Goal: Complete application form: Complete application form

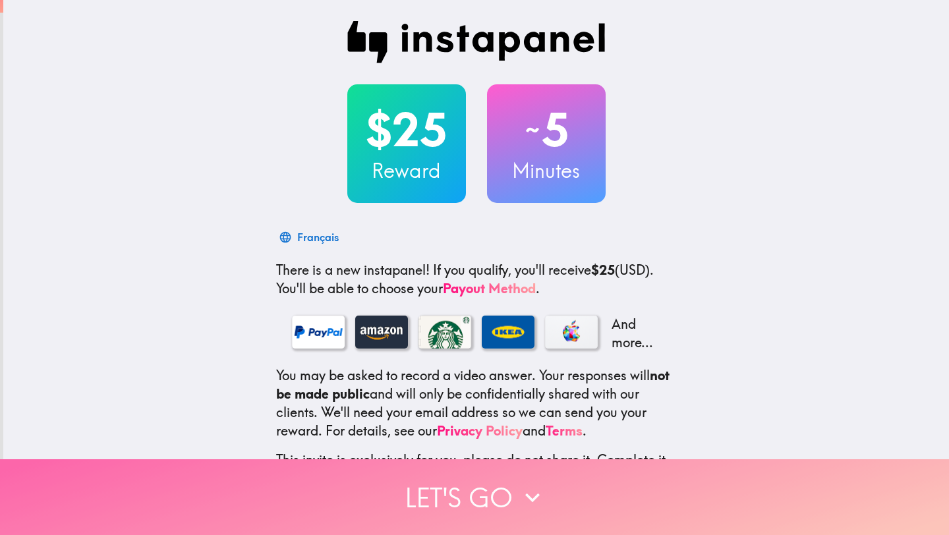
click at [507, 483] on button "Let's go" at bounding box center [474, 497] width 949 height 76
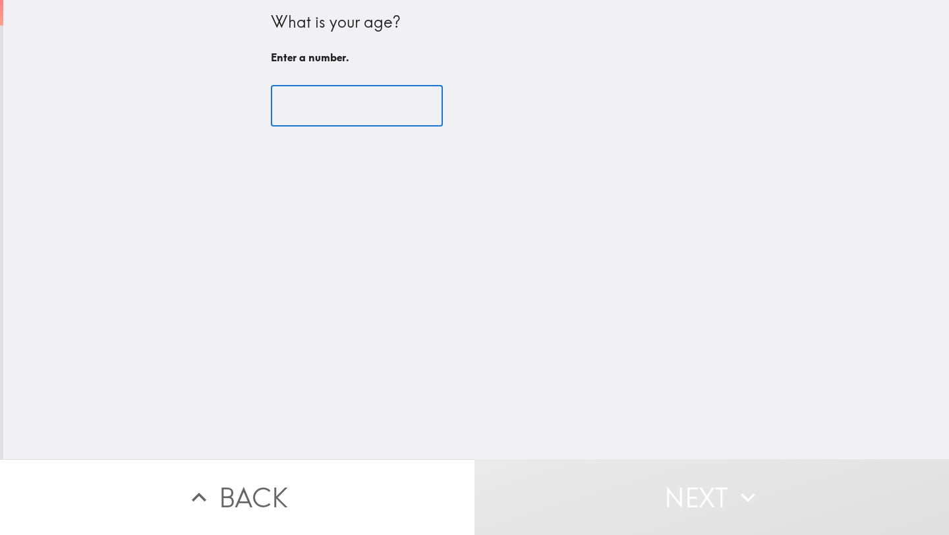
click at [351, 120] on input "number" at bounding box center [357, 106] width 172 height 41
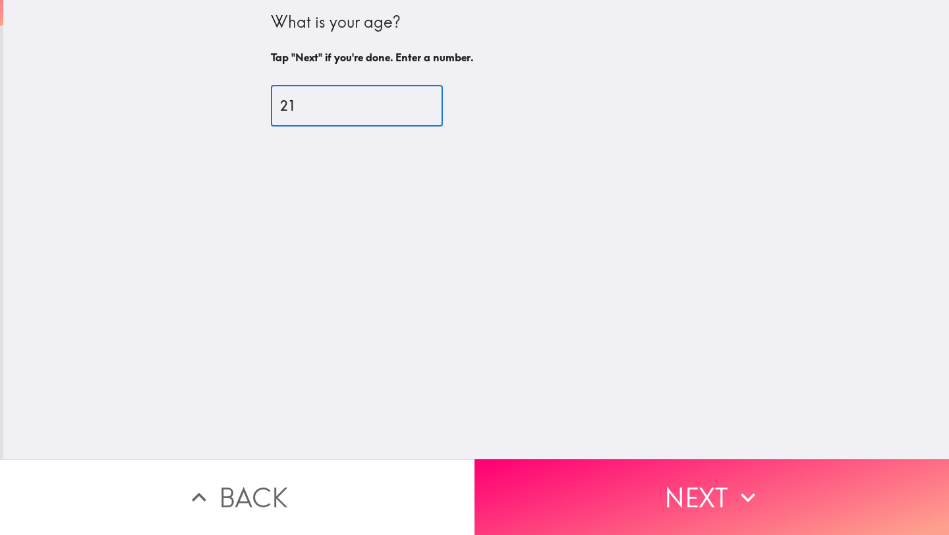
type input "21"
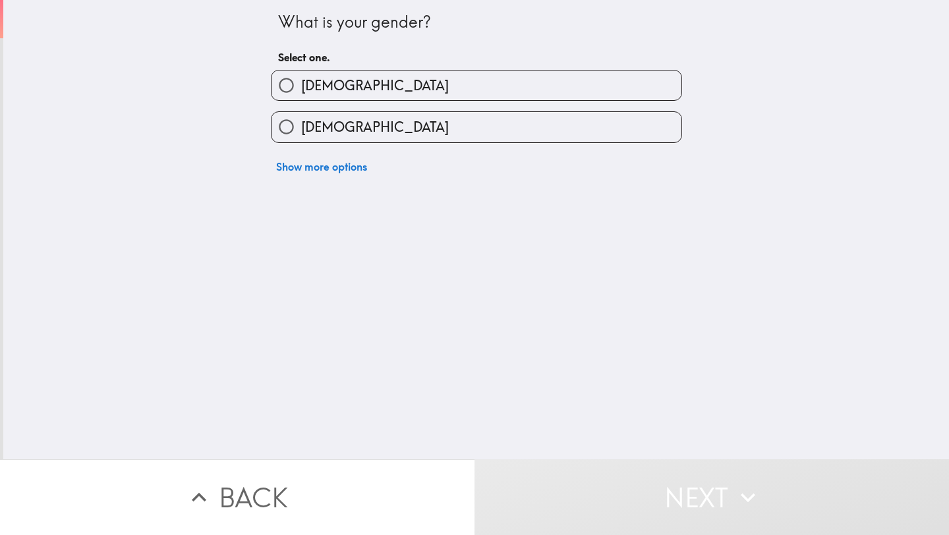
click at [416, 92] on label "Male" at bounding box center [476, 85] width 410 height 30
click at [301, 92] on input "Male" at bounding box center [286, 85] width 30 height 30
radio input "true"
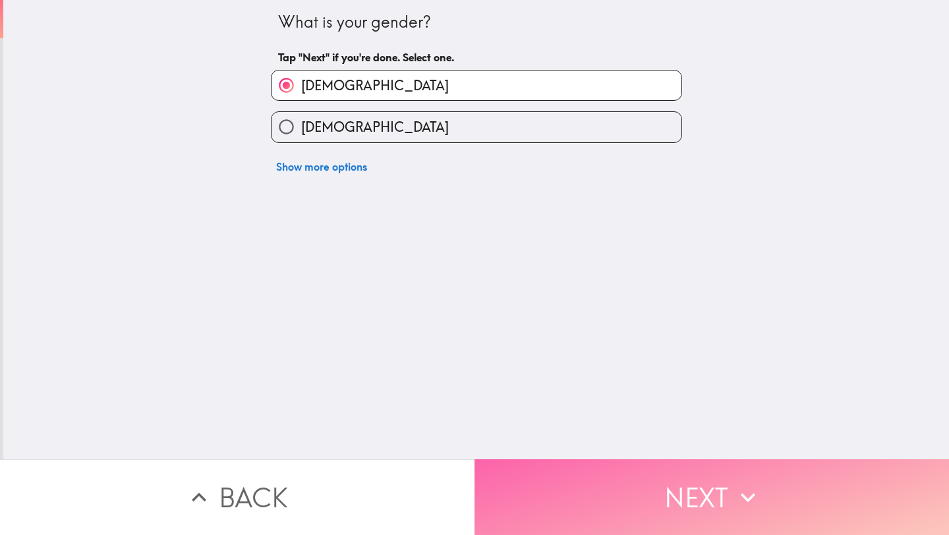
click at [552, 464] on button "Next" at bounding box center [711, 497] width 474 height 76
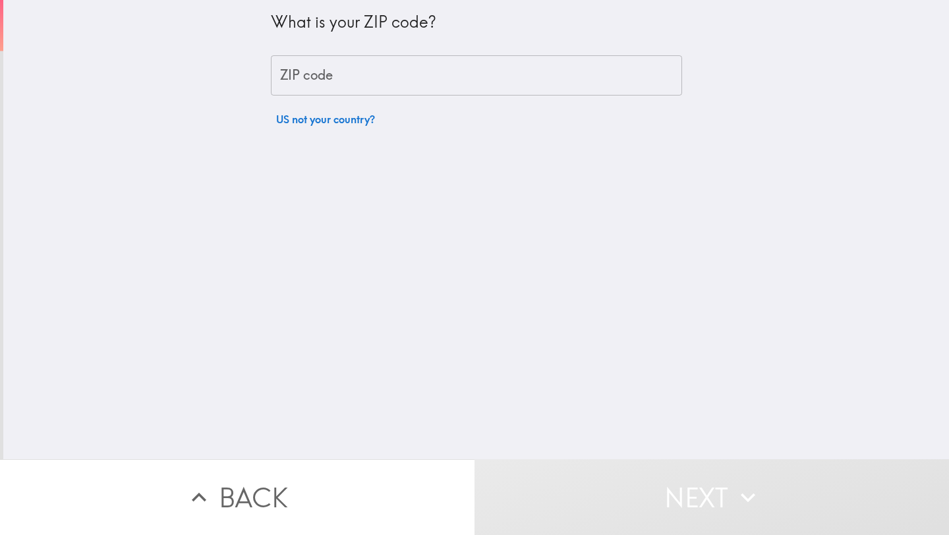
click at [456, 87] on input "ZIP code" at bounding box center [476, 75] width 411 height 41
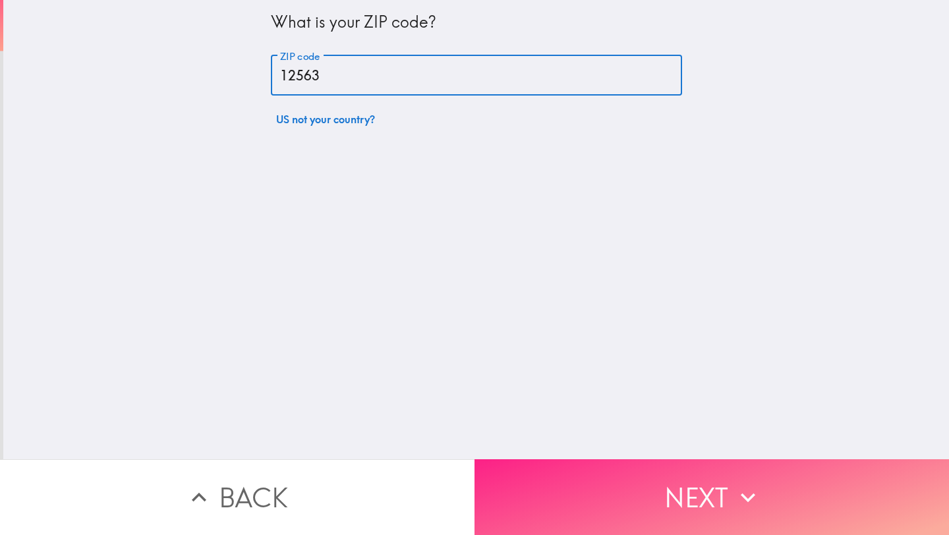
type input "12563"
click at [657, 471] on button "Next" at bounding box center [711, 497] width 474 height 76
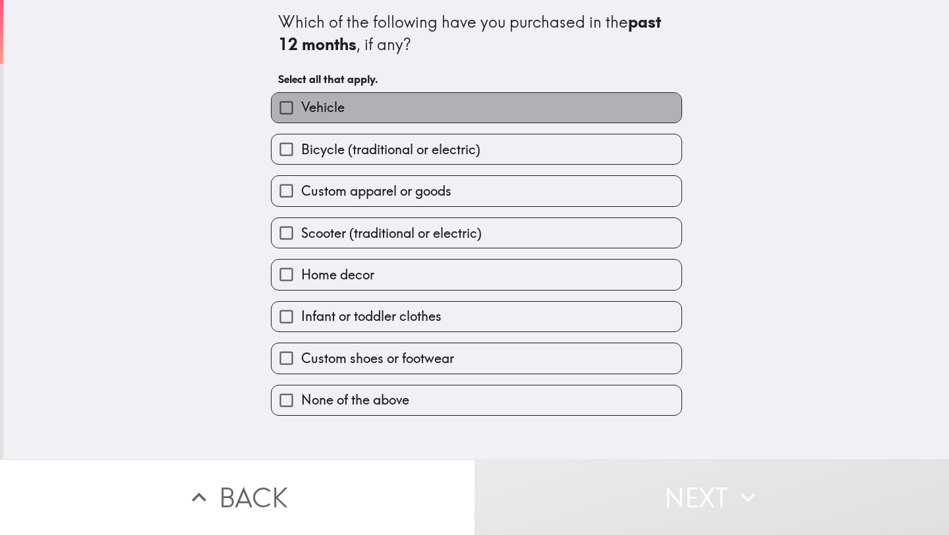
click at [497, 109] on label "Vehicle" at bounding box center [476, 108] width 410 height 30
click at [301, 109] on input "Vehicle" at bounding box center [286, 108] width 30 height 30
checkbox input "true"
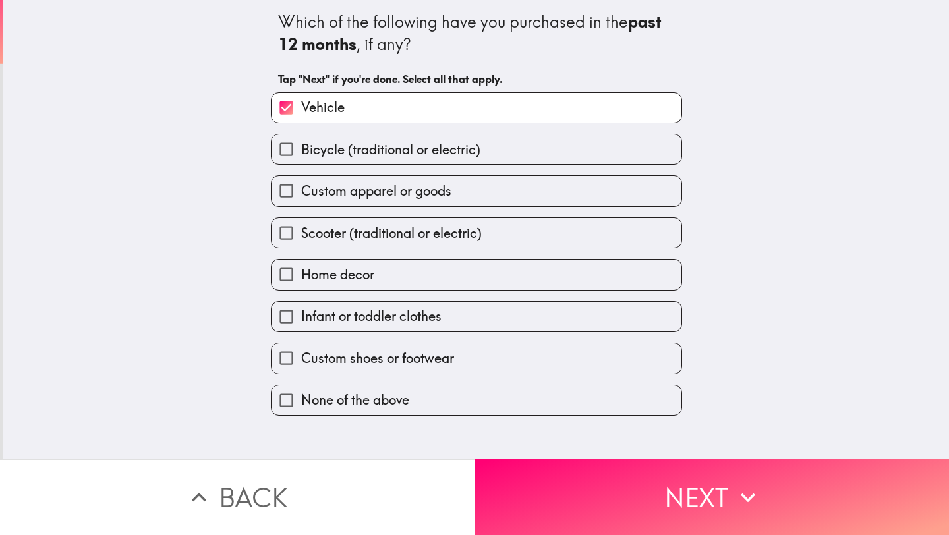
click at [457, 192] on label "Custom apparel or goods" at bounding box center [476, 191] width 410 height 30
click at [301, 192] on input "Custom apparel or goods" at bounding box center [286, 191] width 30 height 30
checkbox input "true"
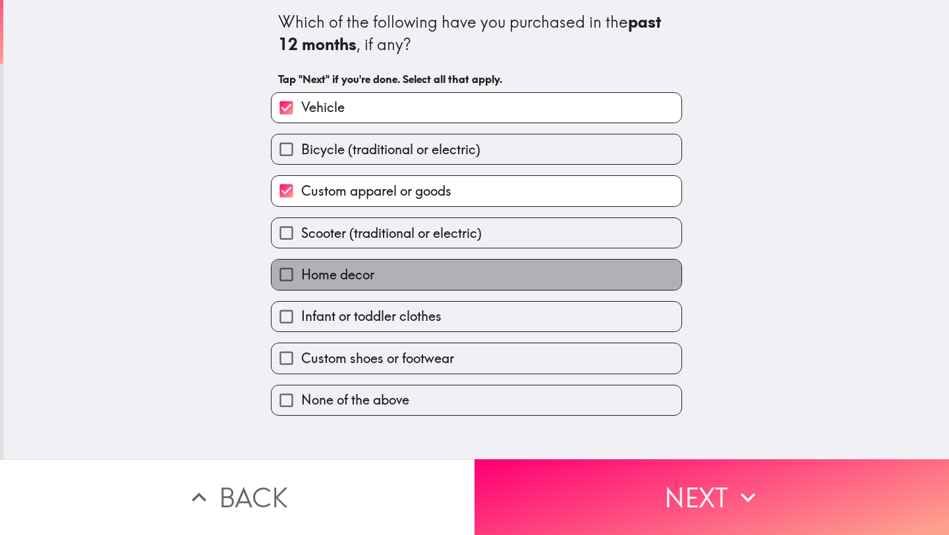
click at [470, 279] on label "Home decor" at bounding box center [476, 275] width 410 height 30
click at [301, 279] on input "Home decor" at bounding box center [286, 275] width 30 height 30
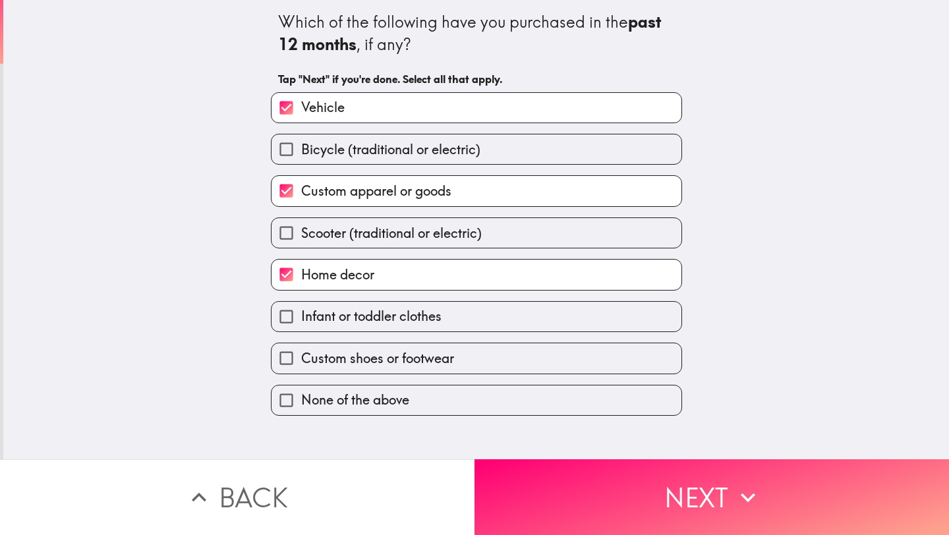
click at [470, 279] on label "Home decor" at bounding box center [476, 275] width 410 height 30
click at [301, 279] on input "Home decor" at bounding box center [286, 275] width 30 height 30
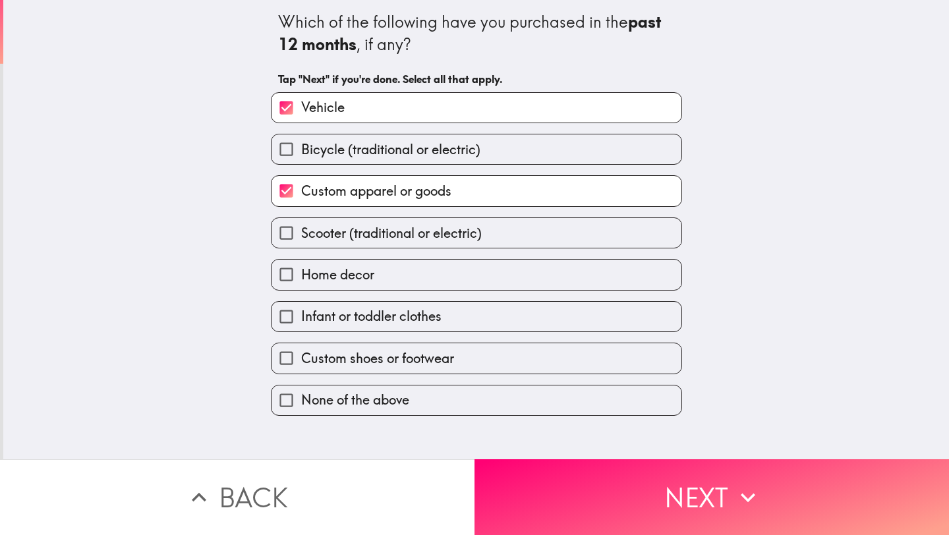
click at [476, 282] on label "Home decor" at bounding box center [476, 275] width 410 height 30
click at [301, 282] on input "Home decor" at bounding box center [286, 275] width 30 height 30
checkbox input "true"
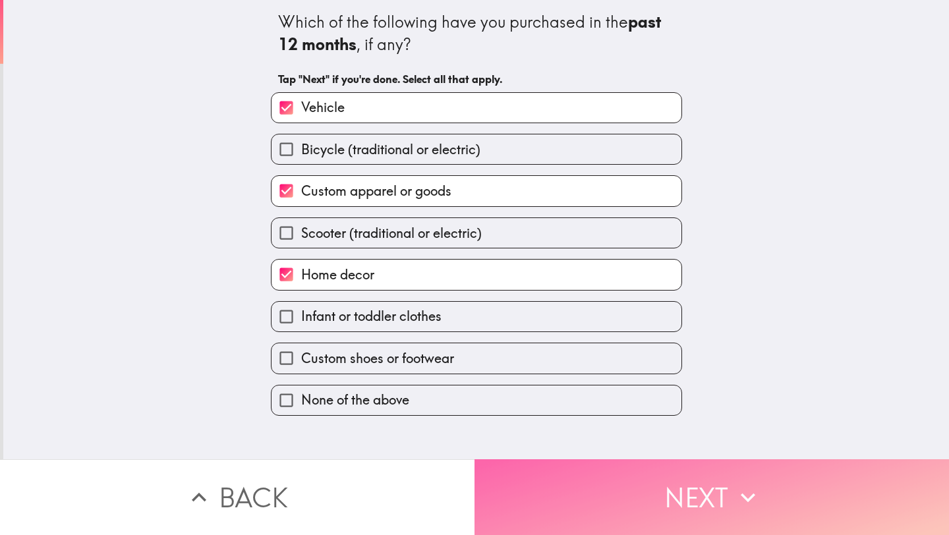
click at [704, 514] on button "Next" at bounding box center [711, 497] width 474 height 76
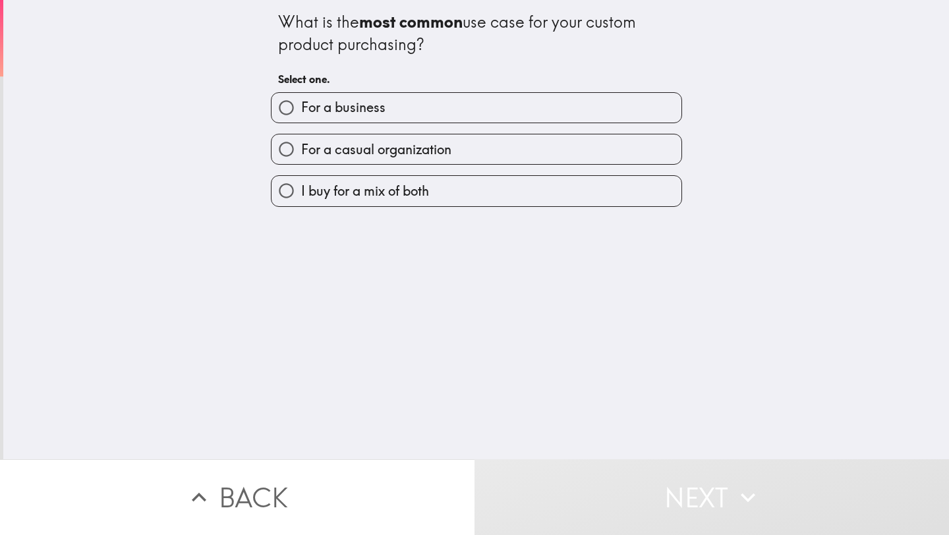
click at [499, 159] on label "For a casual organization" at bounding box center [476, 149] width 410 height 30
click at [301, 159] on input "For a casual organization" at bounding box center [286, 149] width 30 height 30
radio input "true"
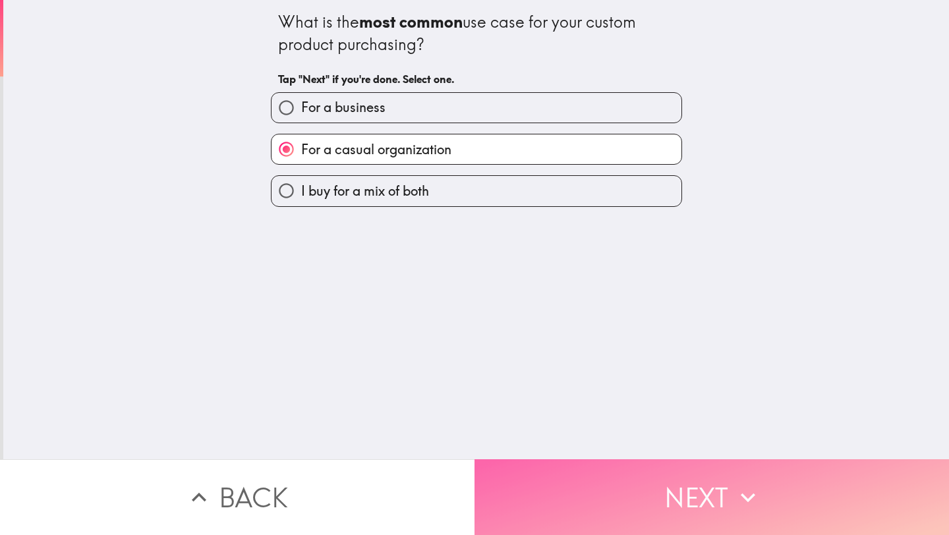
click at [640, 476] on button "Next" at bounding box center [711, 497] width 474 height 76
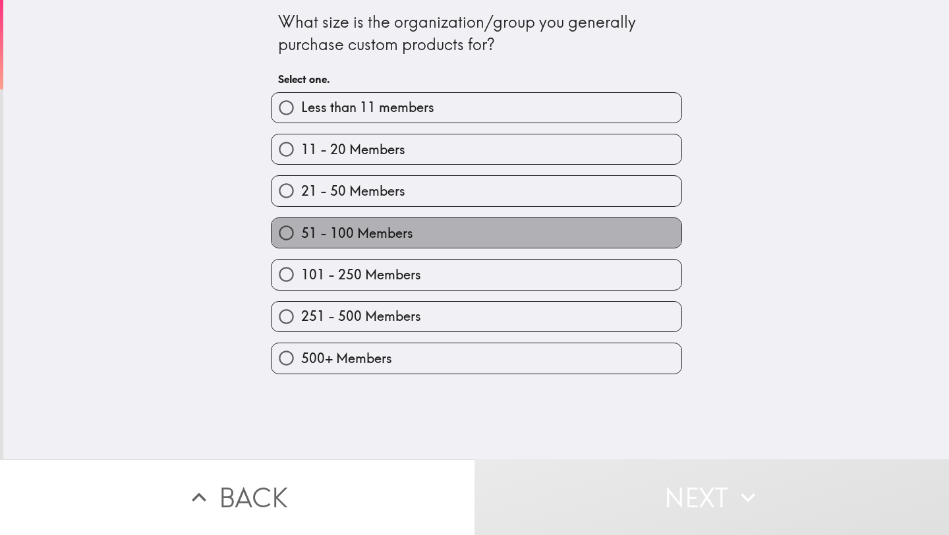
click at [566, 231] on label "51 - 100 Members" at bounding box center [476, 233] width 410 height 30
click at [301, 231] on input "51 - 100 Members" at bounding box center [286, 233] width 30 height 30
radio input "true"
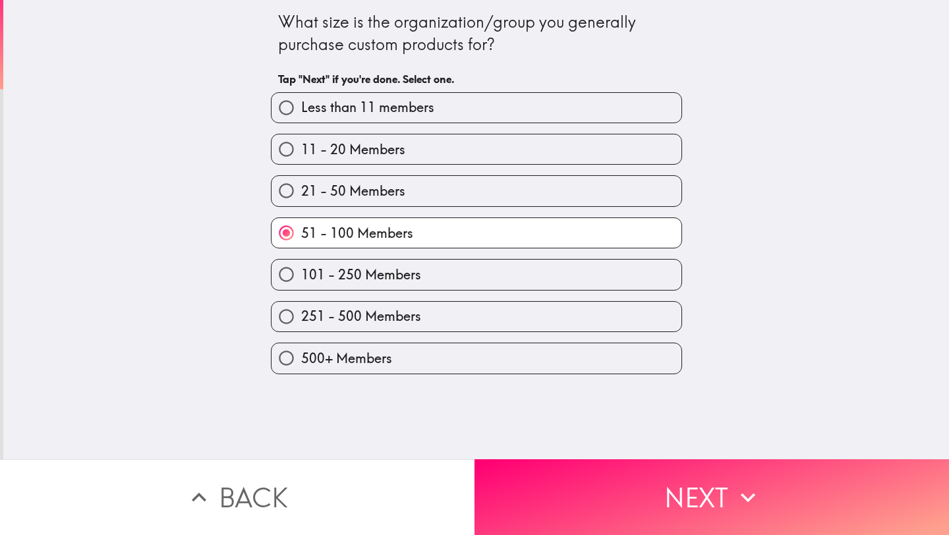
click at [696, 487] on button "Next" at bounding box center [711, 497] width 474 height 76
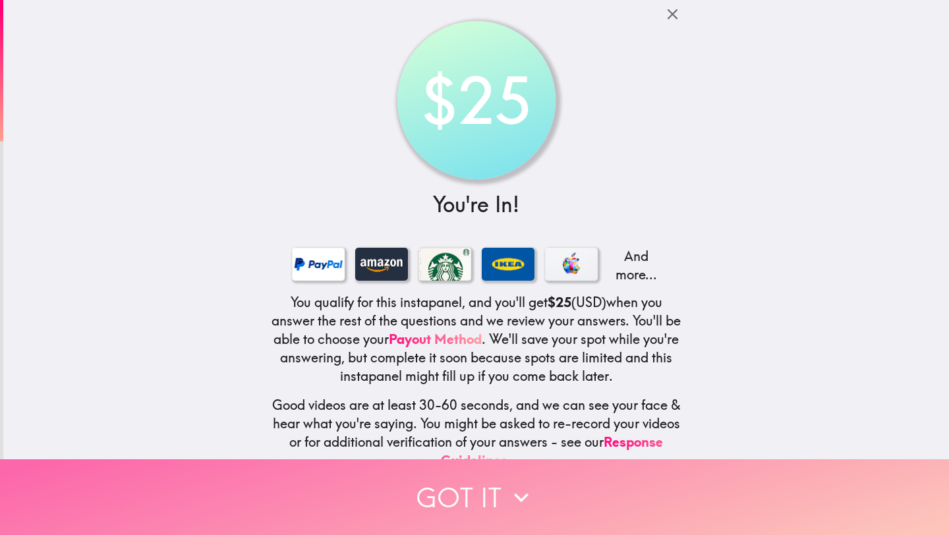
click at [507, 483] on icon "button" at bounding box center [521, 497] width 29 height 29
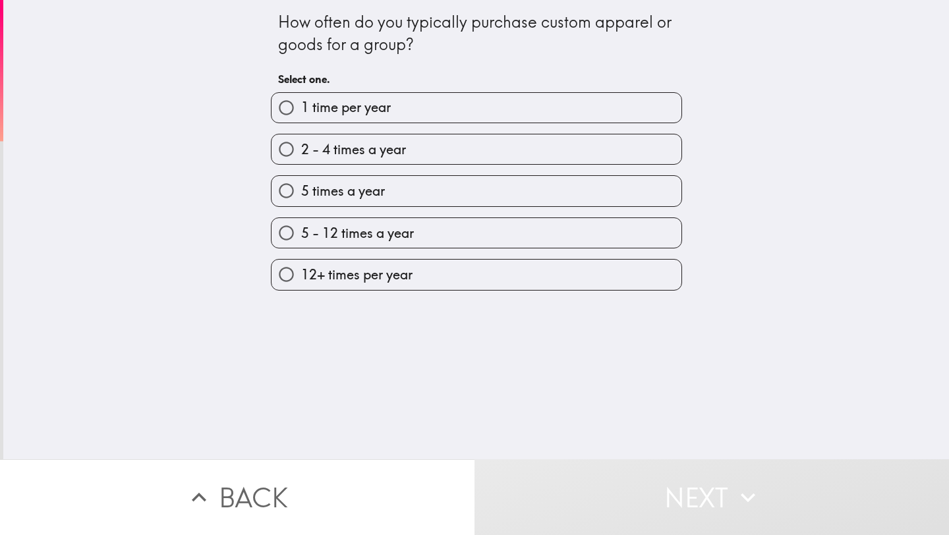
click at [487, 119] on label "1 time per year" at bounding box center [476, 108] width 410 height 30
click at [301, 119] on input "1 time per year" at bounding box center [286, 108] width 30 height 30
radio input "true"
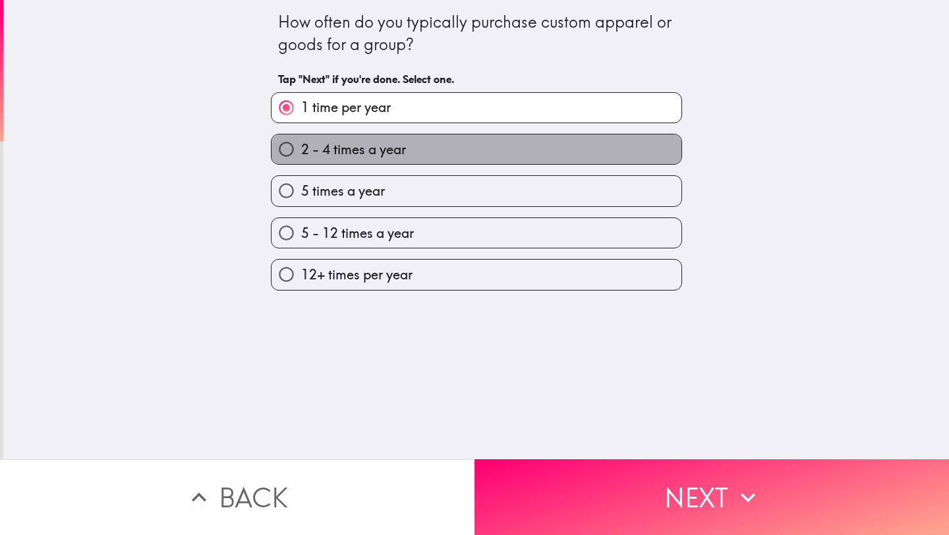
click at [590, 163] on label "2 - 4 times a year" at bounding box center [476, 149] width 410 height 30
click at [301, 163] on input "2 - 4 times a year" at bounding box center [286, 149] width 30 height 30
radio input "true"
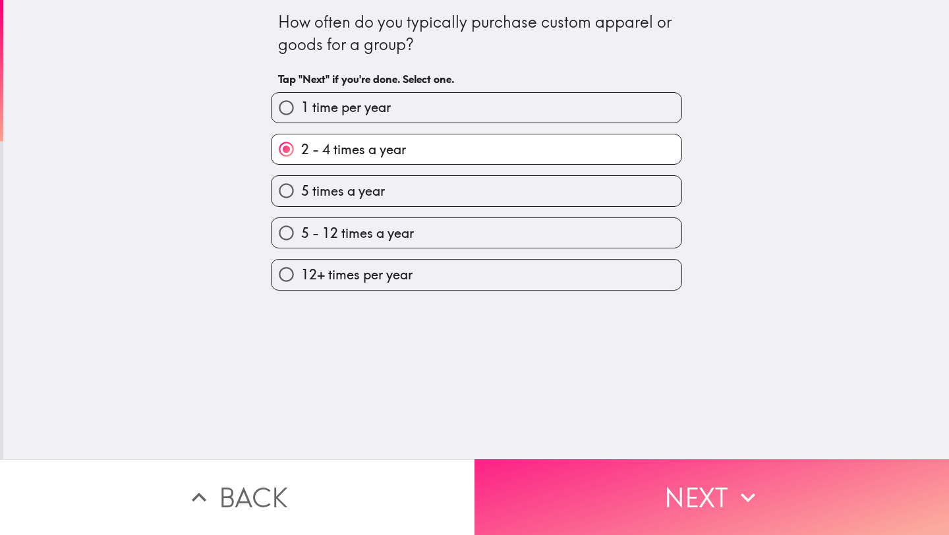
click at [634, 459] on button "Next" at bounding box center [711, 497] width 474 height 76
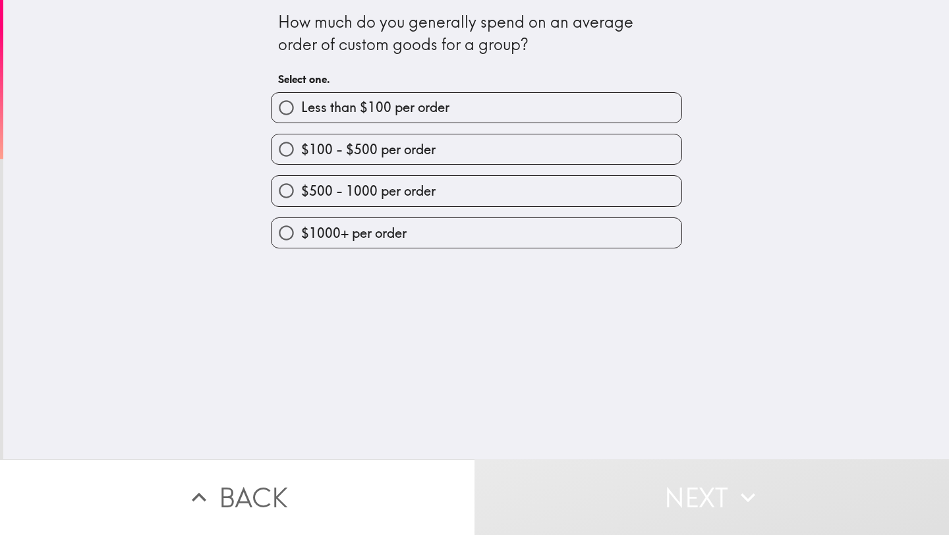
click at [458, 188] on label "$500 - 1000 per order" at bounding box center [476, 191] width 410 height 30
click at [301, 188] on input "$500 - 1000 per order" at bounding box center [286, 191] width 30 height 30
radio input "true"
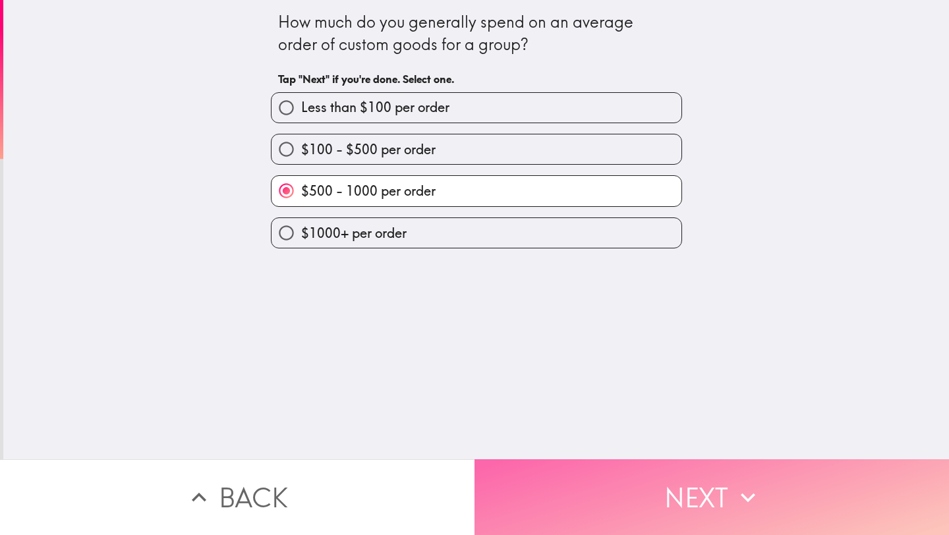
click at [598, 515] on button "Next" at bounding box center [711, 497] width 474 height 76
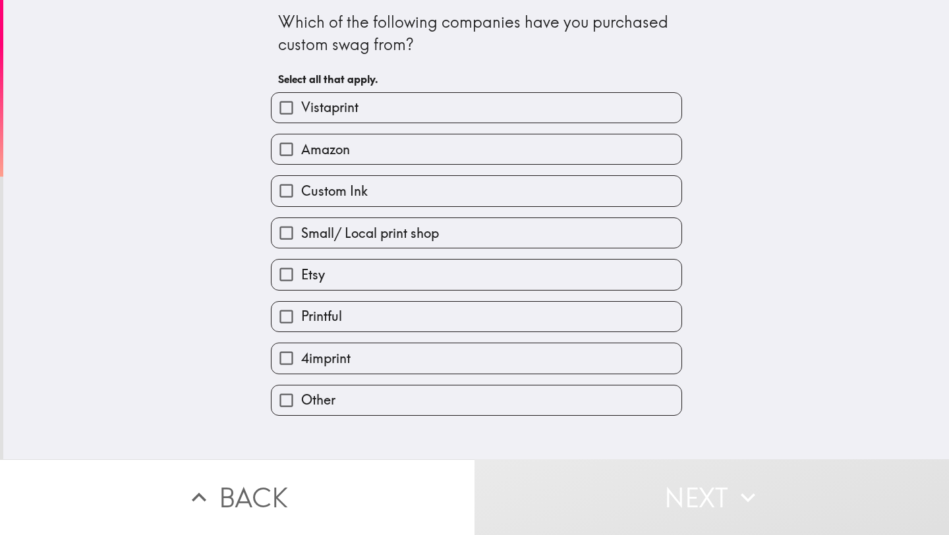
click at [440, 321] on label "Printful" at bounding box center [476, 317] width 410 height 30
click at [301, 321] on input "Printful" at bounding box center [286, 317] width 30 height 30
checkbox input "true"
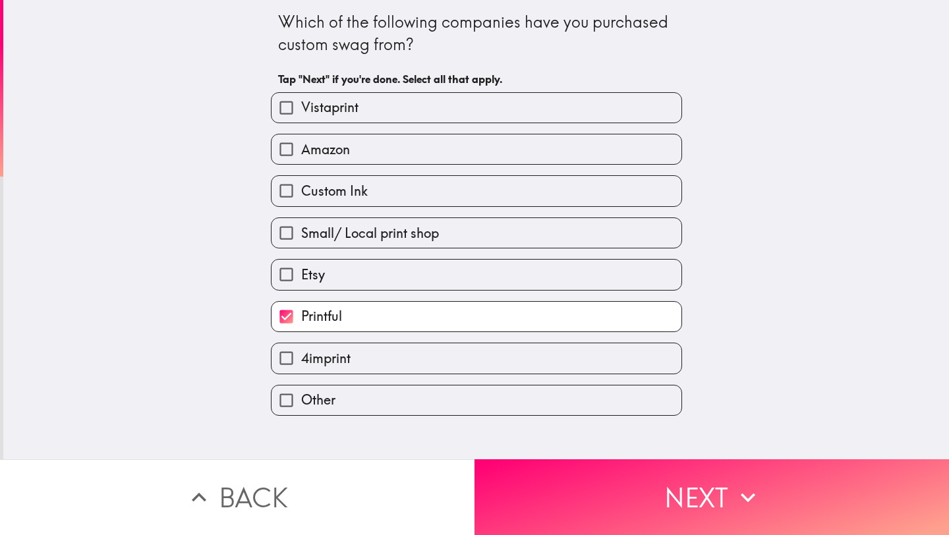
click at [548, 191] on label "Custom Ink" at bounding box center [476, 191] width 410 height 30
click at [301, 191] on input "Custom Ink" at bounding box center [286, 191] width 30 height 30
checkbox input "true"
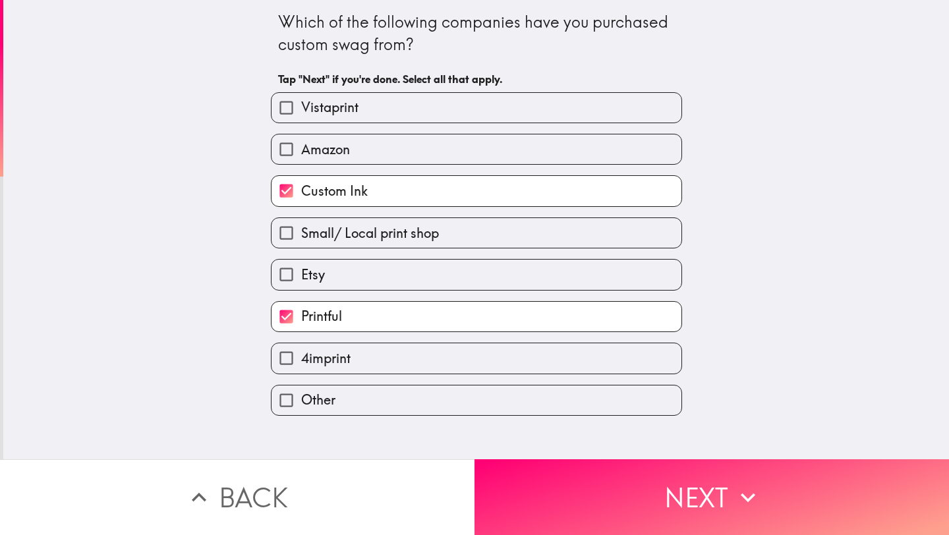
click at [492, 310] on label "Printful" at bounding box center [476, 317] width 410 height 30
click at [301, 310] on input "Printful" at bounding box center [286, 317] width 30 height 30
checkbox input "false"
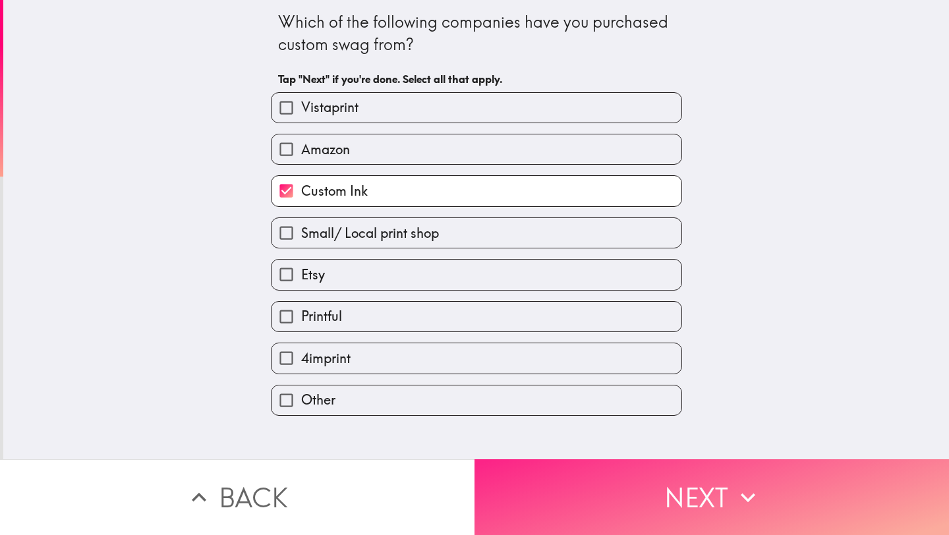
click at [582, 470] on button "Next" at bounding box center [711, 497] width 474 height 76
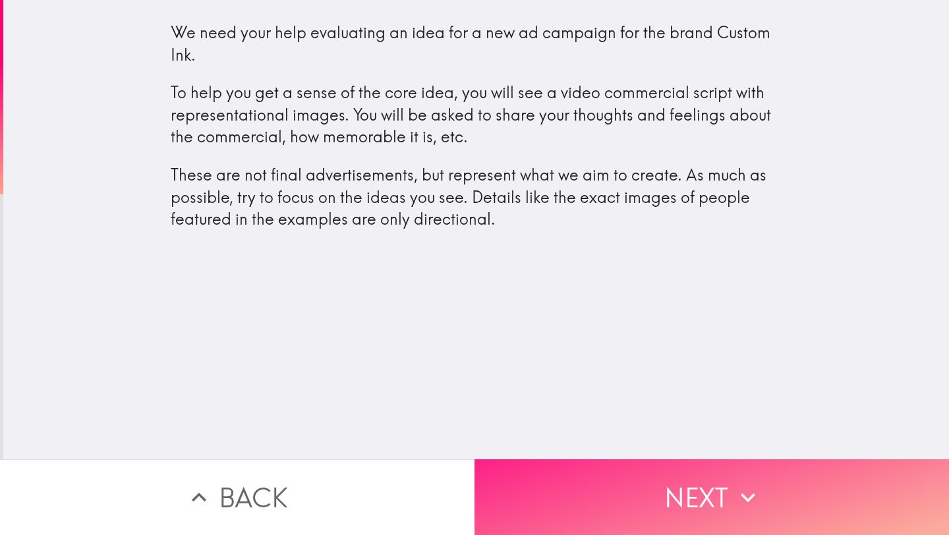
click at [570, 522] on button "Next" at bounding box center [711, 497] width 474 height 76
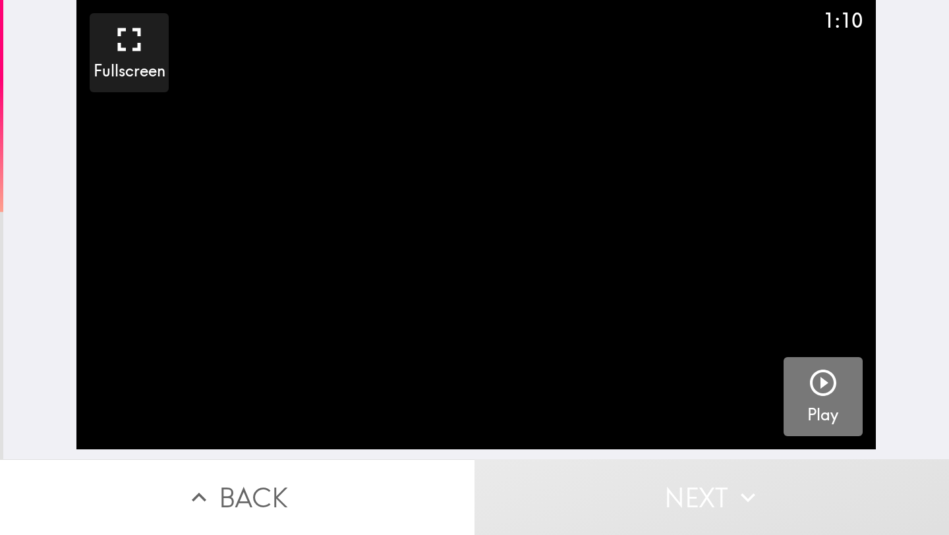
click at [785, 414] on button "Play" at bounding box center [822, 396] width 79 height 79
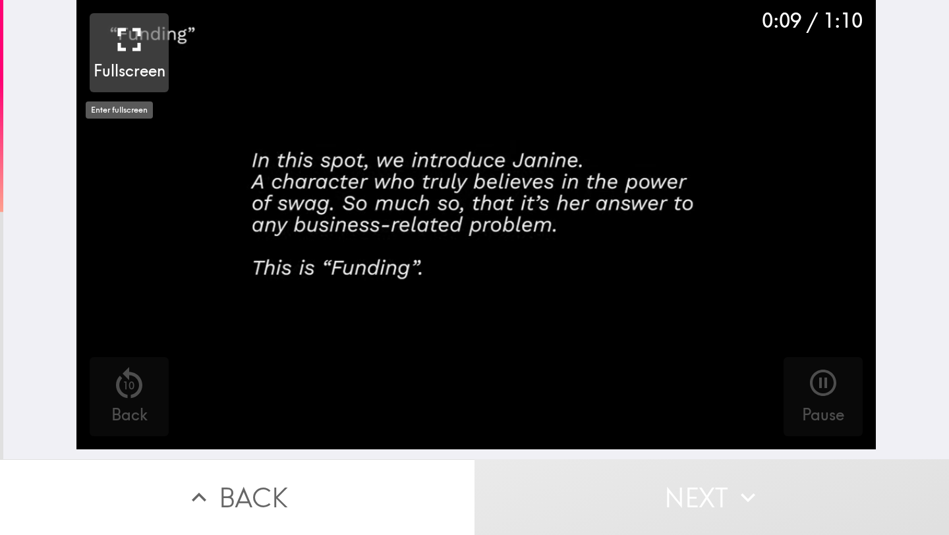
click at [123, 63] on h5 "Fullscreen" at bounding box center [130, 71] width 72 height 22
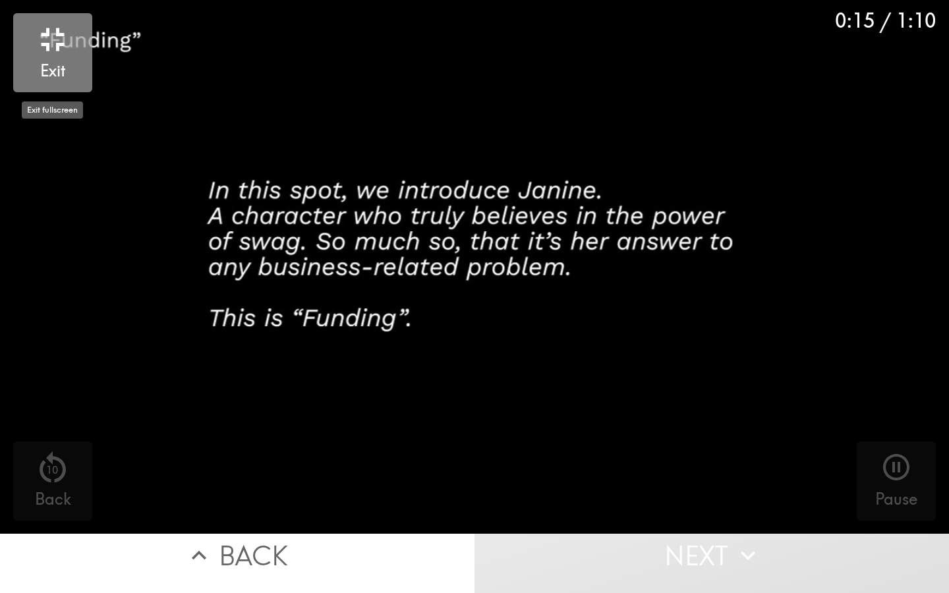
click at [70, 56] on icon "button" at bounding box center [53, 40] width 40 height 40
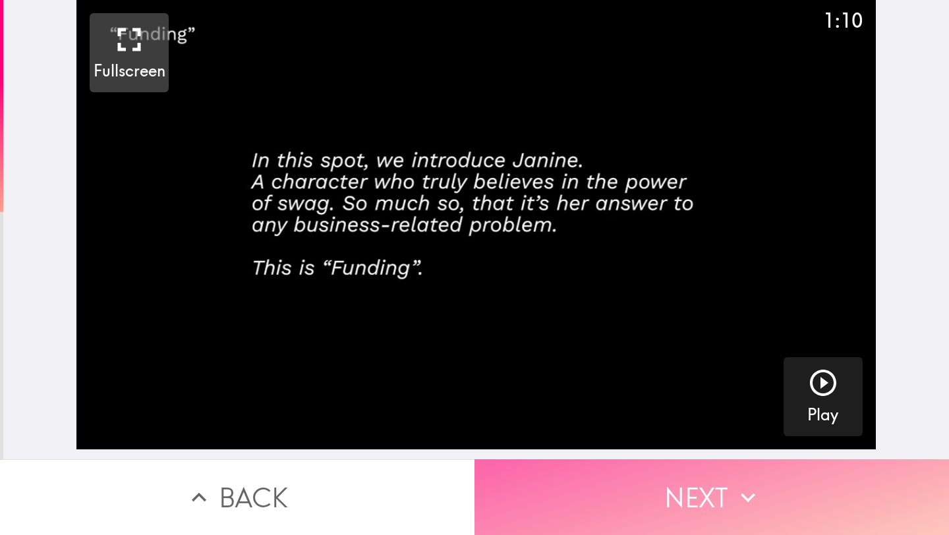
click at [620, 480] on button "Next" at bounding box center [711, 497] width 474 height 76
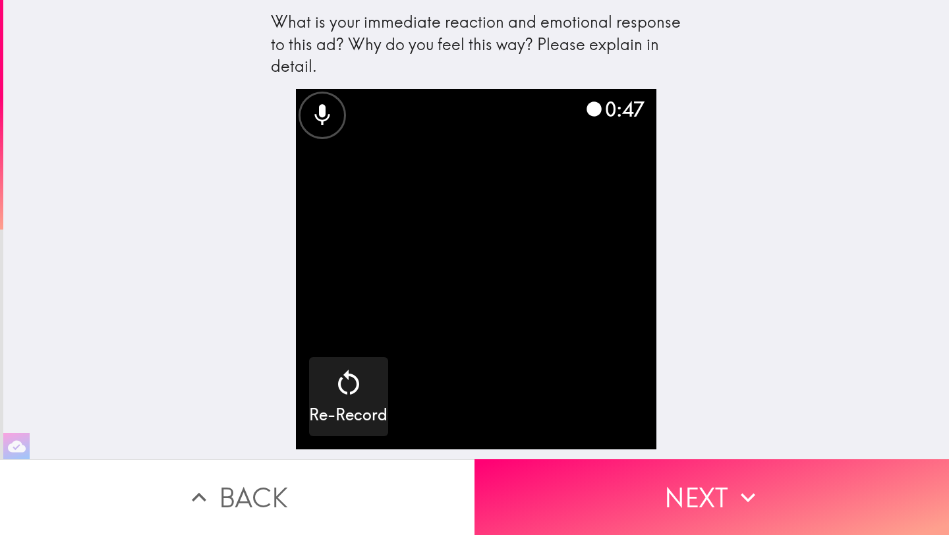
click at [576, 337] on video "button" at bounding box center [476, 269] width 360 height 360
click at [615, 483] on button "Next" at bounding box center [711, 497] width 474 height 76
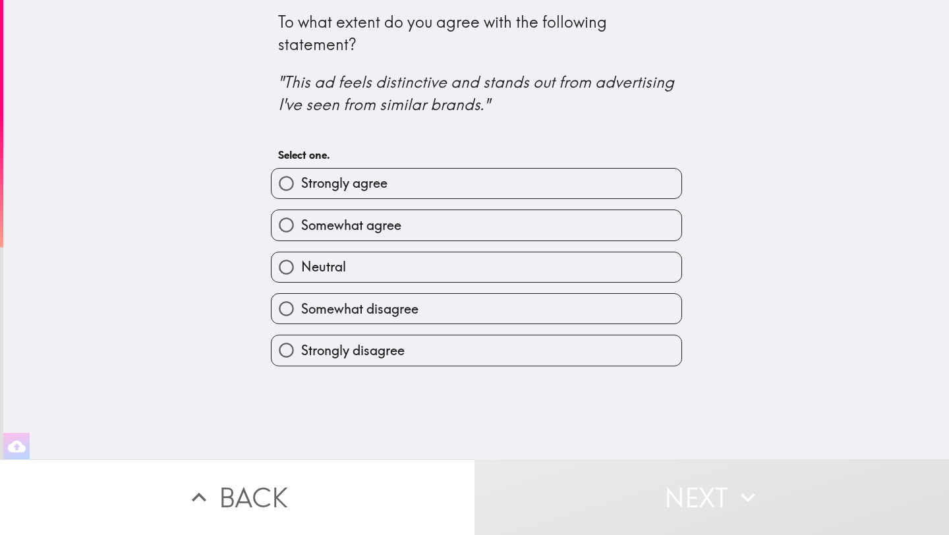
click at [505, 238] on label "Somewhat agree" at bounding box center [476, 225] width 410 height 30
click at [301, 238] on input "Somewhat agree" at bounding box center [286, 225] width 30 height 30
radio input "true"
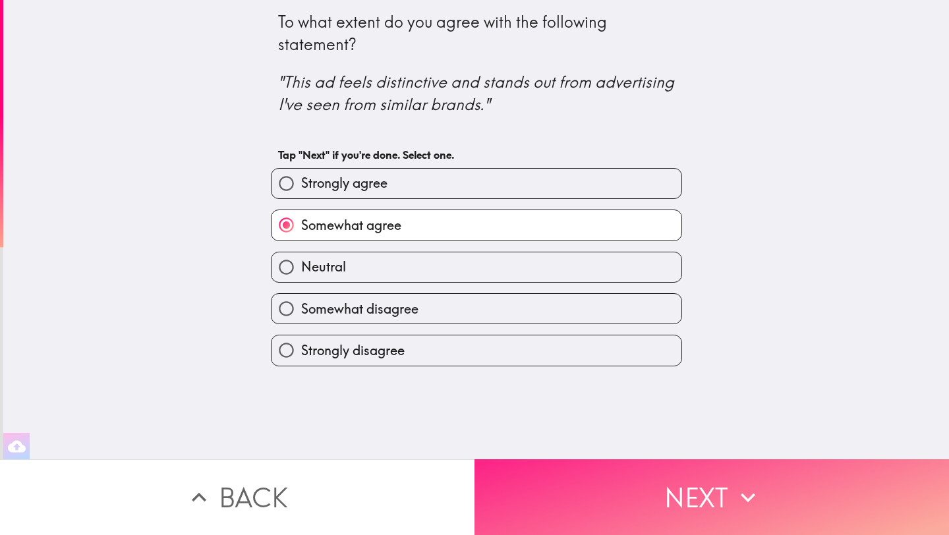
click at [629, 504] on button "Next" at bounding box center [711, 497] width 474 height 76
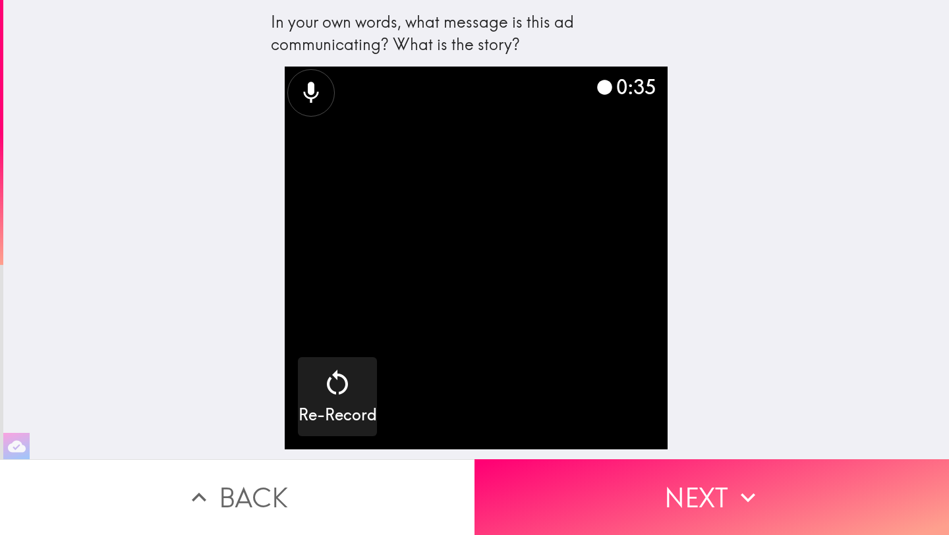
click at [755, 459] on button "Next" at bounding box center [711, 497] width 474 height 76
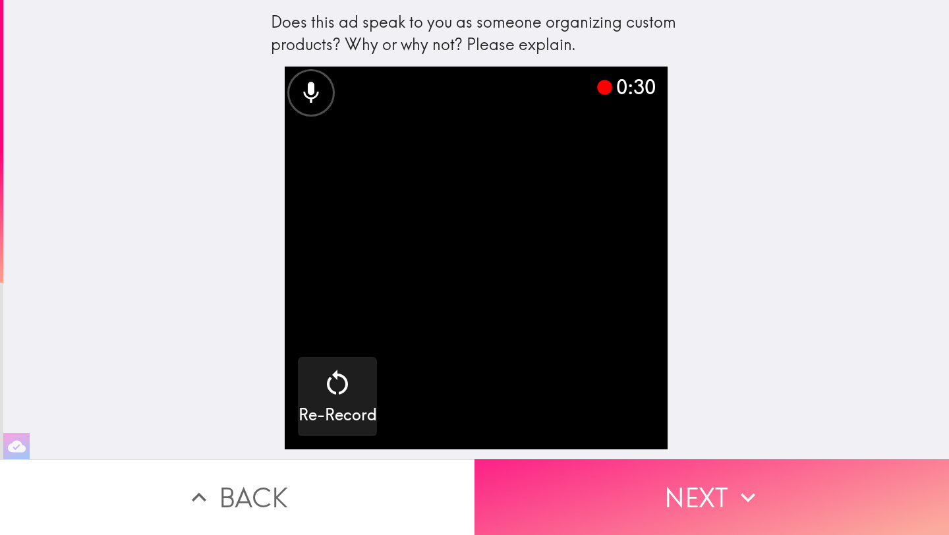
click at [705, 478] on button "Next" at bounding box center [711, 497] width 474 height 76
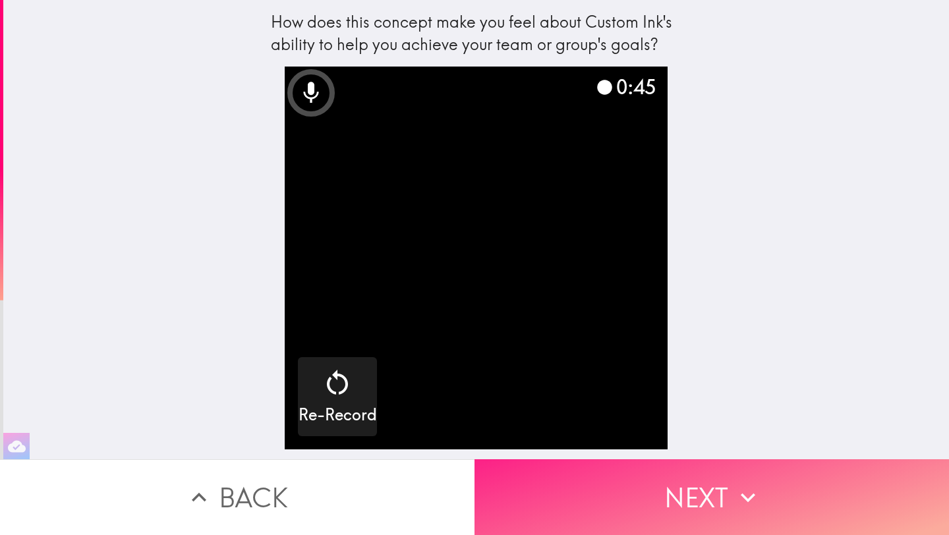
click at [703, 469] on button "Next" at bounding box center [711, 497] width 474 height 76
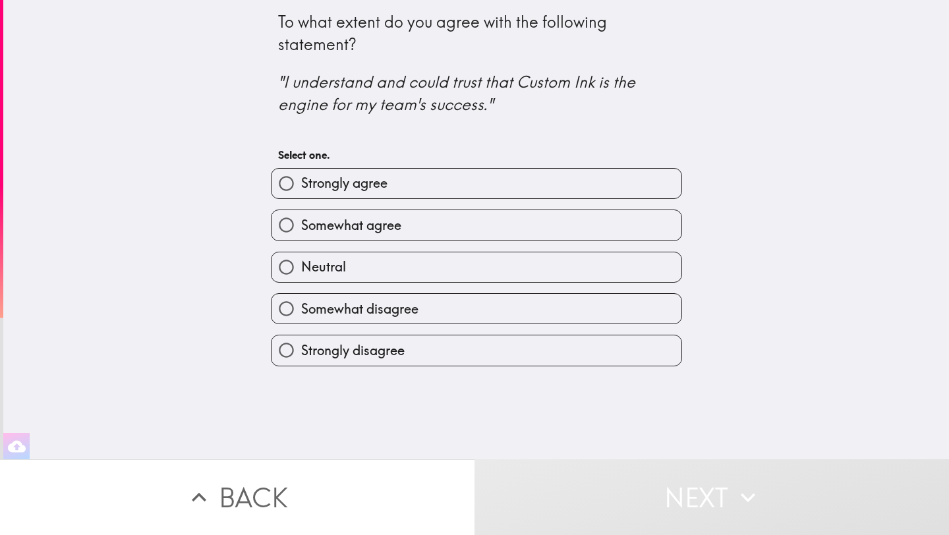
click at [477, 219] on label "Somewhat agree" at bounding box center [476, 225] width 410 height 30
click at [301, 219] on input "Somewhat agree" at bounding box center [286, 225] width 30 height 30
radio input "true"
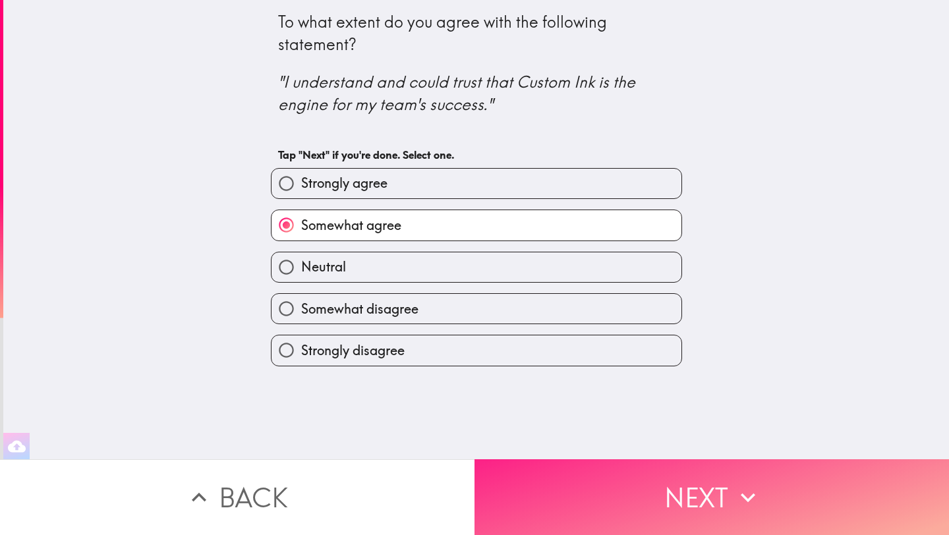
click at [579, 459] on button "Next" at bounding box center [711, 497] width 474 height 76
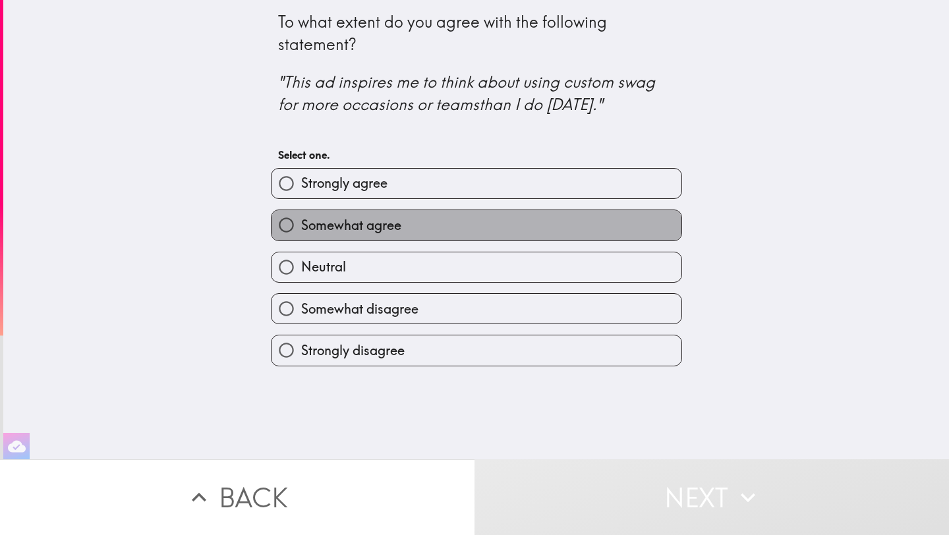
click at [495, 221] on label "Somewhat agree" at bounding box center [476, 225] width 410 height 30
click at [301, 221] on input "Somewhat agree" at bounding box center [286, 225] width 30 height 30
radio input "true"
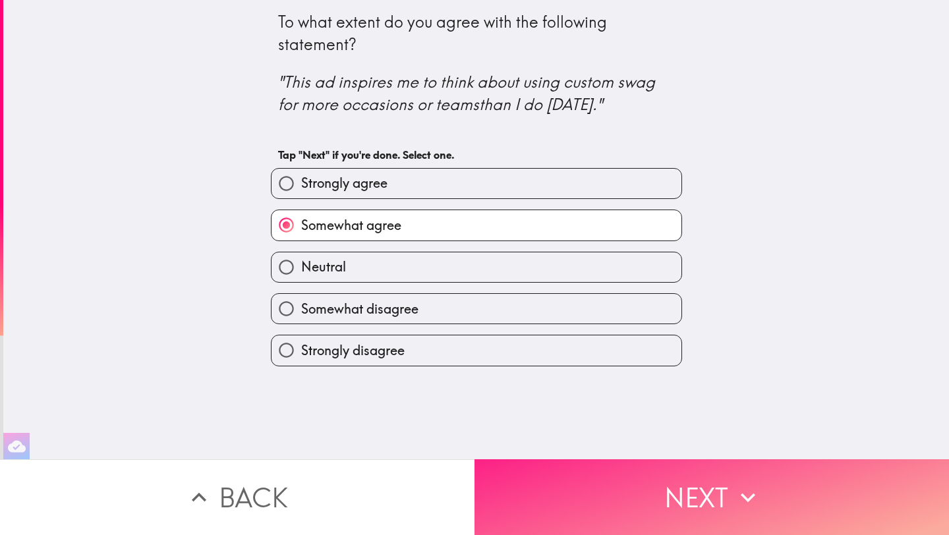
click at [647, 470] on button "Next" at bounding box center [711, 497] width 474 height 76
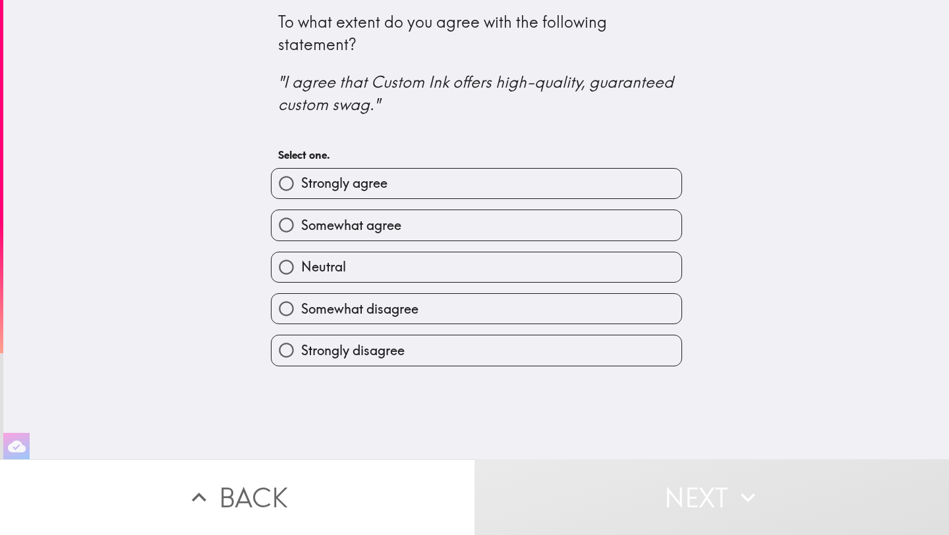
click at [549, 215] on label "Somewhat agree" at bounding box center [476, 225] width 410 height 30
click at [301, 215] on input "Somewhat agree" at bounding box center [286, 225] width 30 height 30
radio input "true"
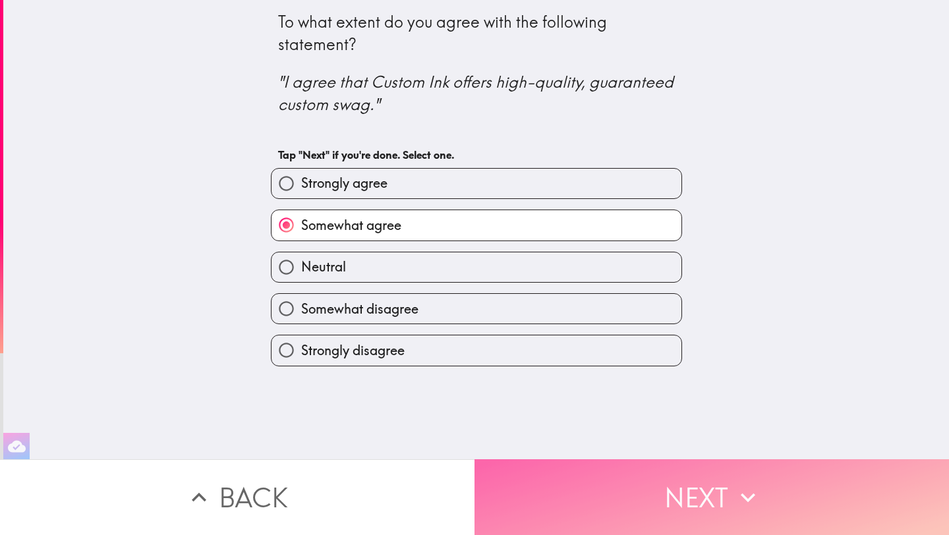
click at [648, 493] on button "Next" at bounding box center [711, 497] width 474 height 76
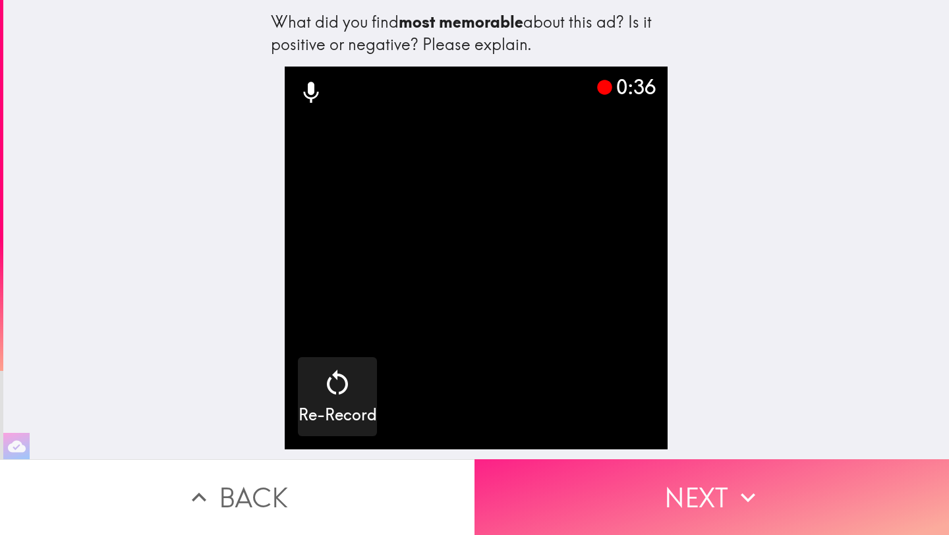
click at [739, 470] on button "Next" at bounding box center [711, 497] width 474 height 76
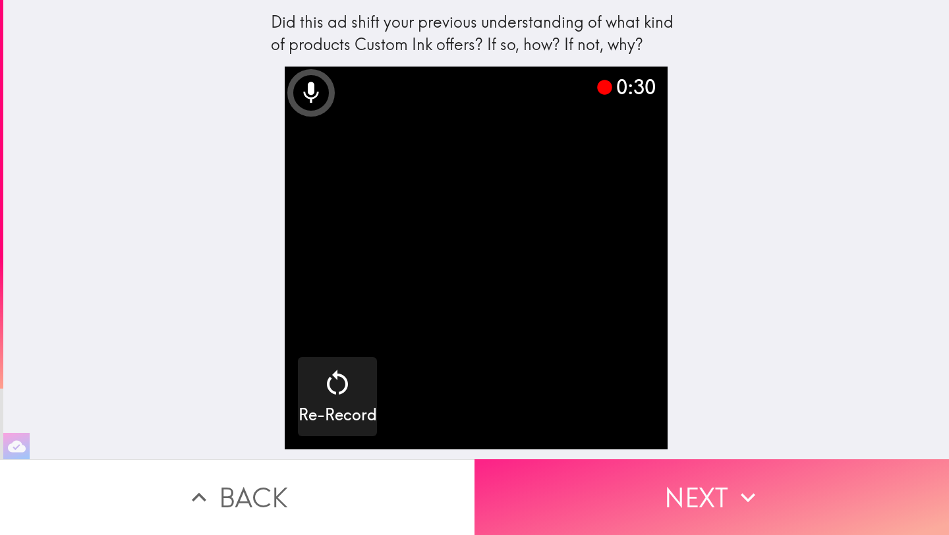
click at [676, 490] on button "Next" at bounding box center [711, 497] width 474 height 76
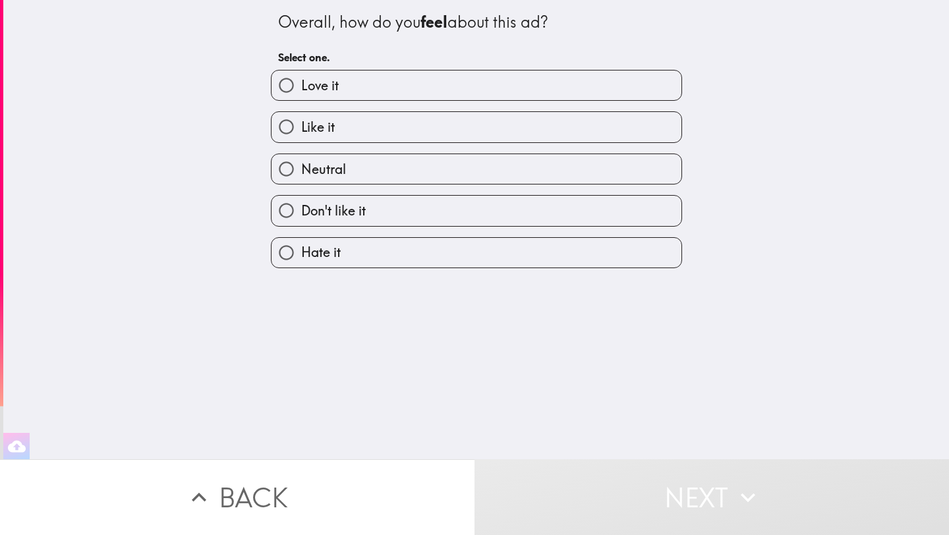
click at [489, 119] on label "Like it" at bounding box center [476, 127] width 410 height 30
click at [301, 119] on input "Like it" at bounding box center [286, 127] width 30 height 30
radio input "true"
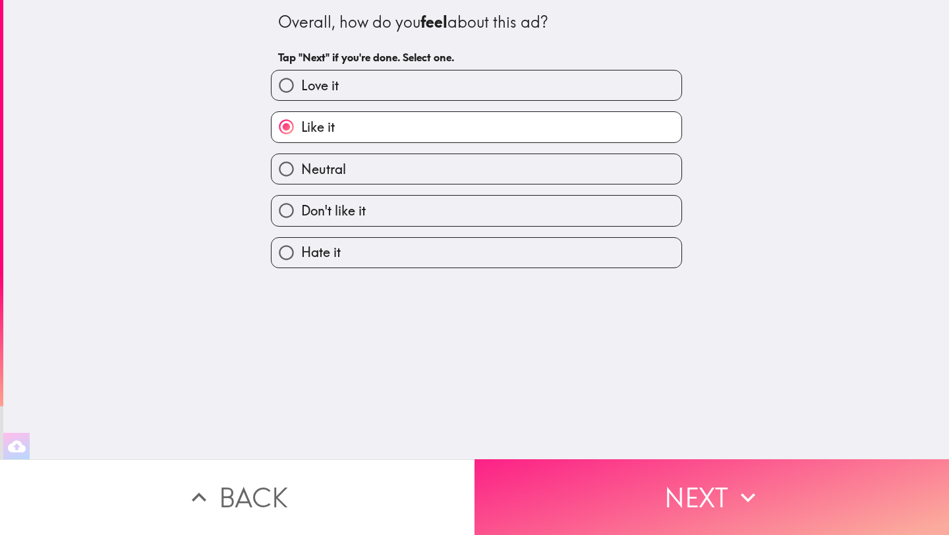
click at [670, 470] on button "Next" at bounding box center [711, 497] width 474 height 76
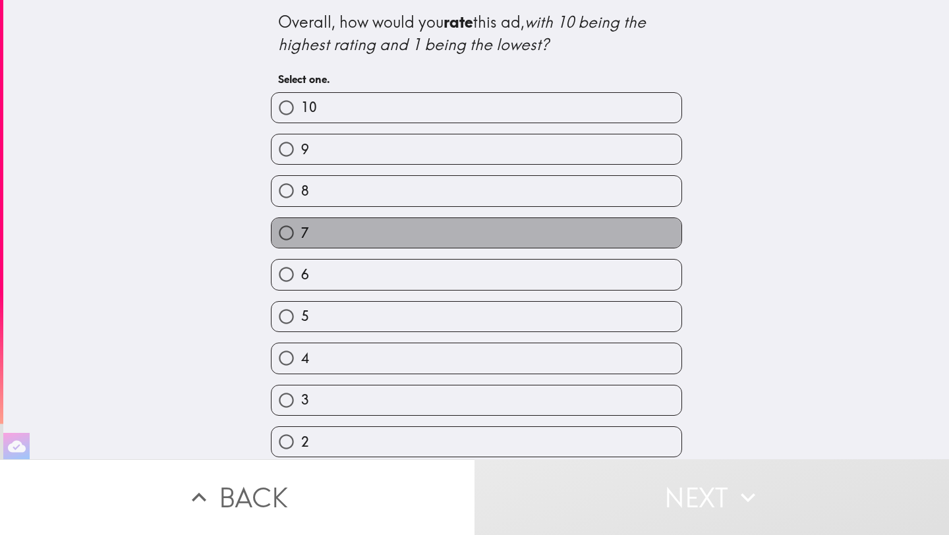
click at [522, 243] on label "7" at bounding box center [476, 233] width 410 height 30
click at [301, 243] on input "7" at bounding box center [286, 233] width 30 height 30
radio input "true"
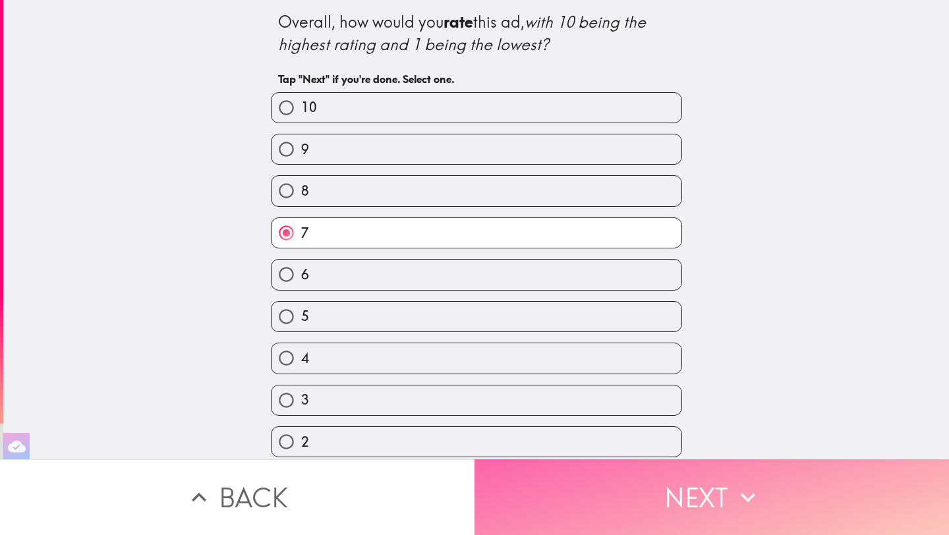
click at [676, 463] on button "Next" at bounding box center [711, 497] width 474 height 76
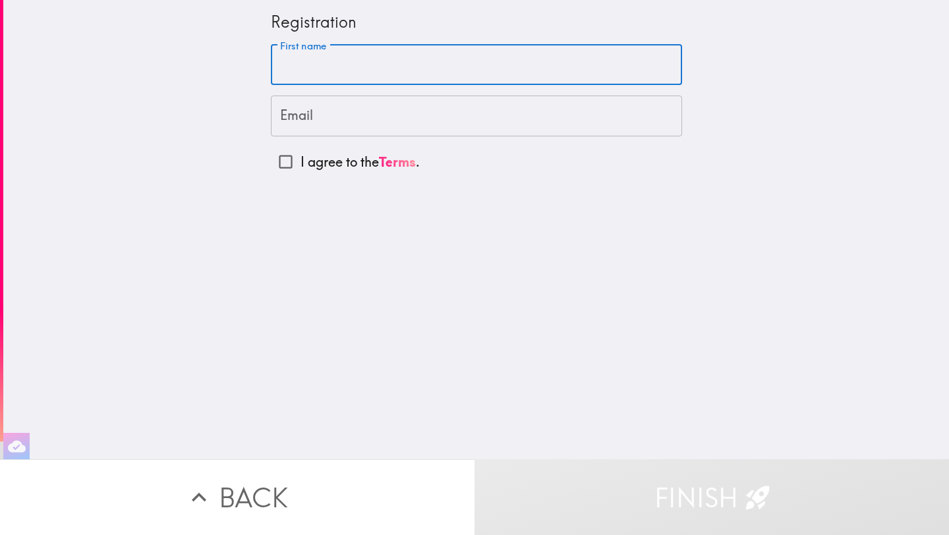
click at [536, 57] on input "First name" at bounding box center [476, 65] width 411 height 41
type input "Ryan"
type input "rlynch2425@gmail.com"
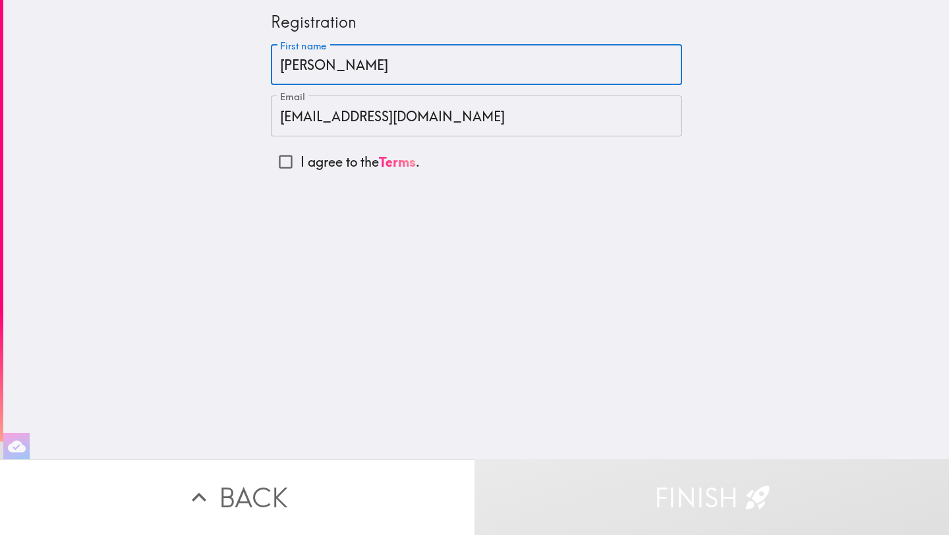
type input "Ryan Lynch"
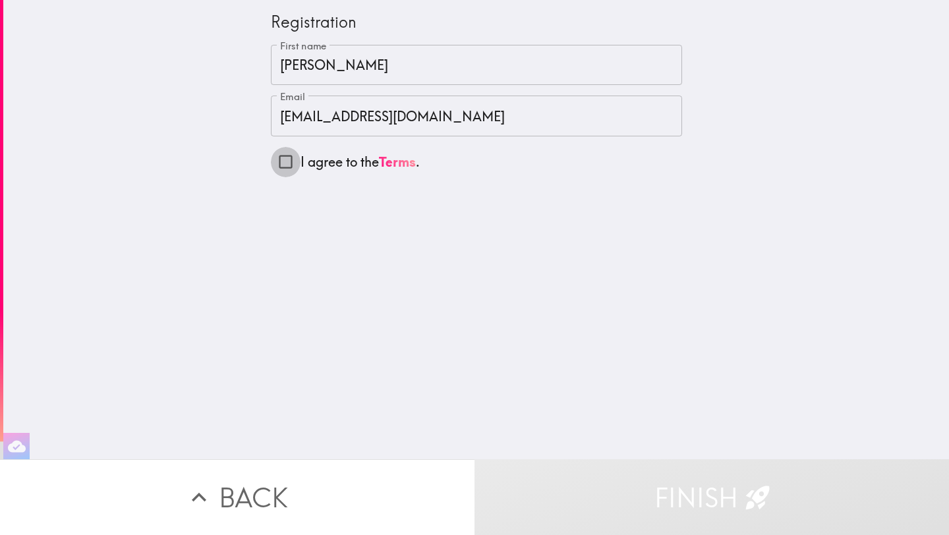
click at [290, 164] on input "I agree to the Terms ." at bounding box center [286, 162] width 30 height 30
checkbox input "true"
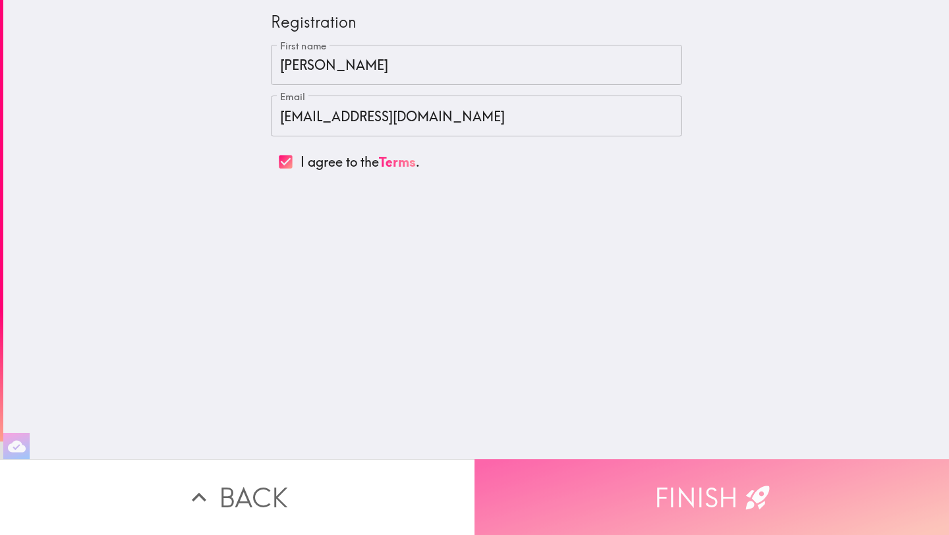
click at [676, 489] on button "Finish" at bounding box center [711, 497] width 474 height 76
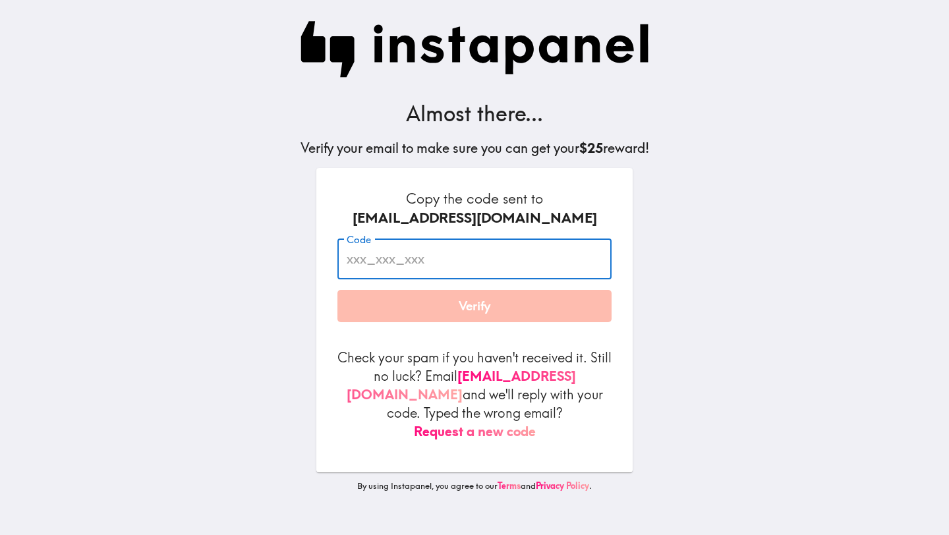
click at [388, 260] on input "Code" at bounding box center [474, 258] width 274 height 41
paste input "U3M_UjY_8TE"
type input "U3M_UjY_8TE"
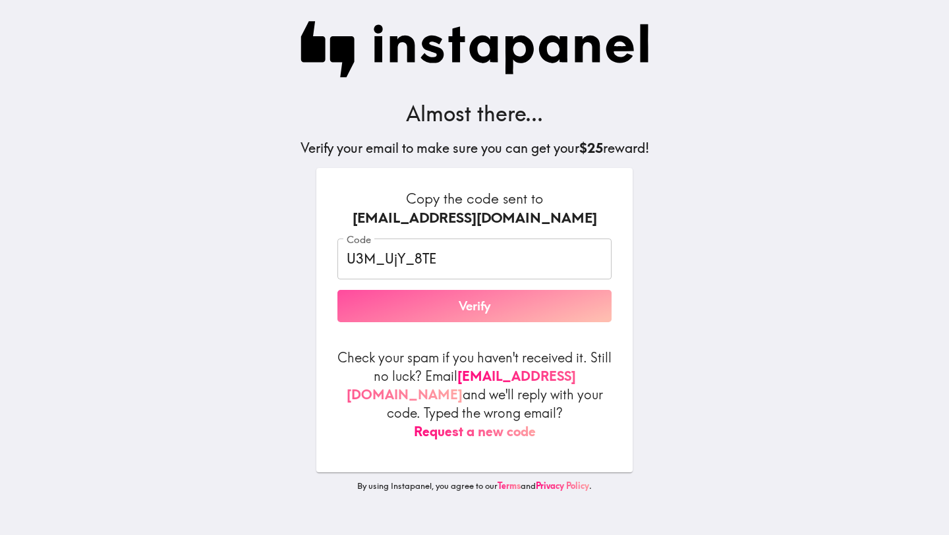
click at [427, 309] on button "Verify" at bounding box center [474, 306] width 274 height 33
